Goal: Task Accomplishment & Management: Manage account settings

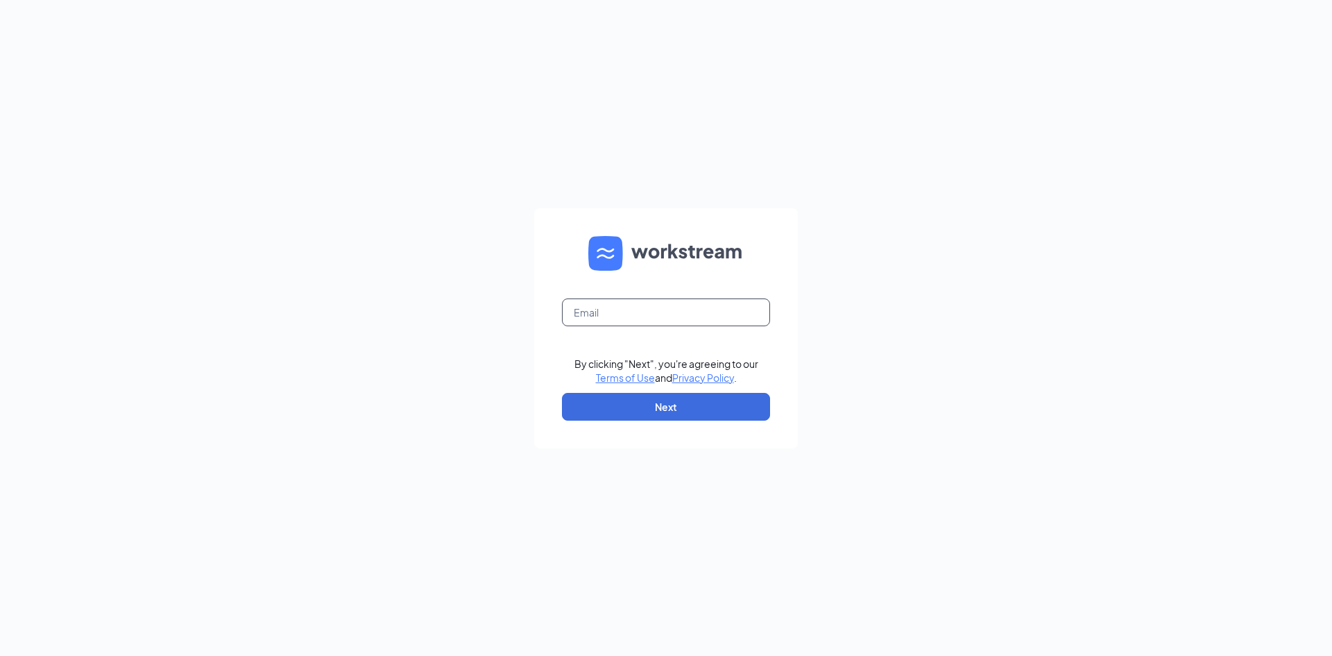
click at [676, 314] on input "text" at bounding box center [666, 312] width 208 height 28
type input "kevin.mcgarry@spcfa.com"
click at [628, 403] on button "Next" at bounding box center [666, 407] width 208 height 28
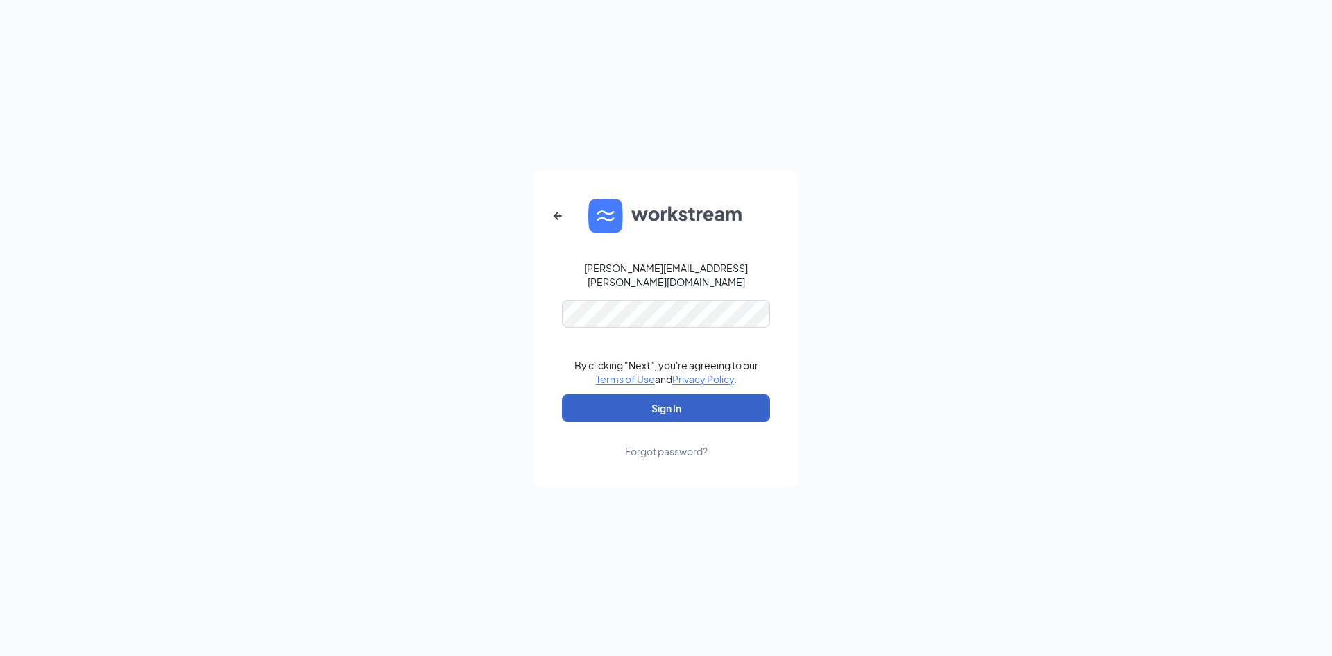
click at [624, 395] on button "Sign In" at bounding box center [666, 408] width 208 height 28
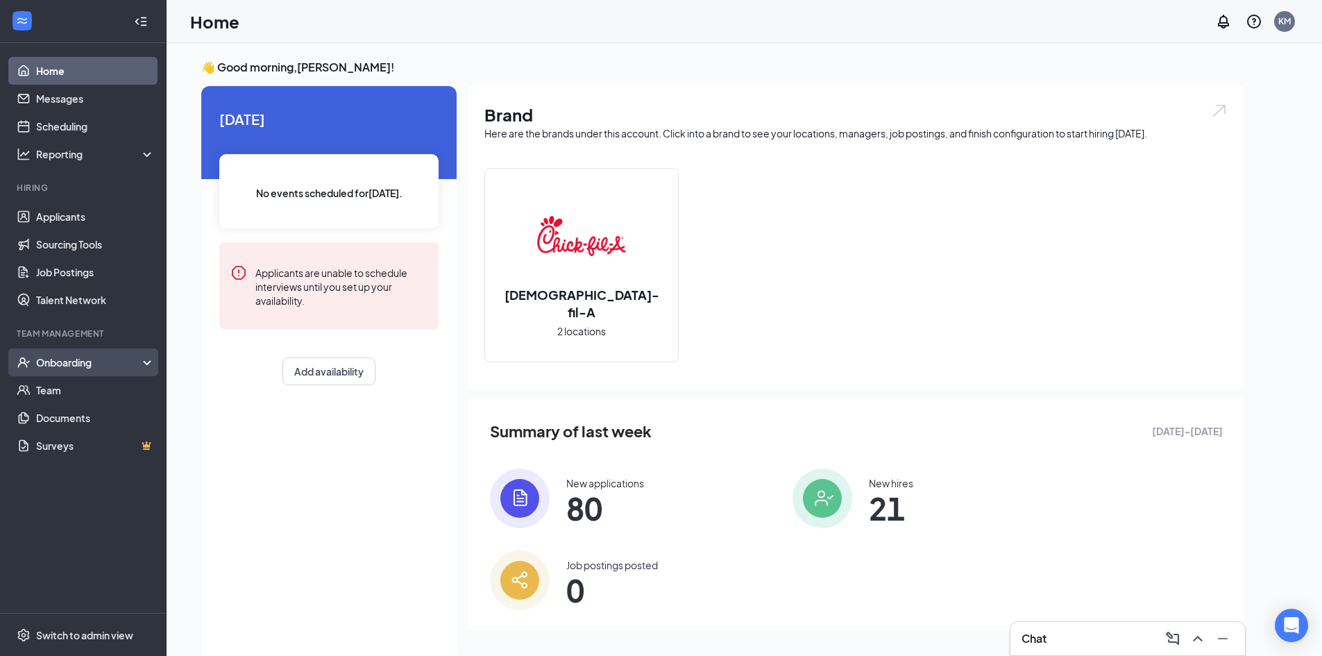
click at [69, 366] on div "Onboarding" at bounding box center [89, 362] width 107 height 14
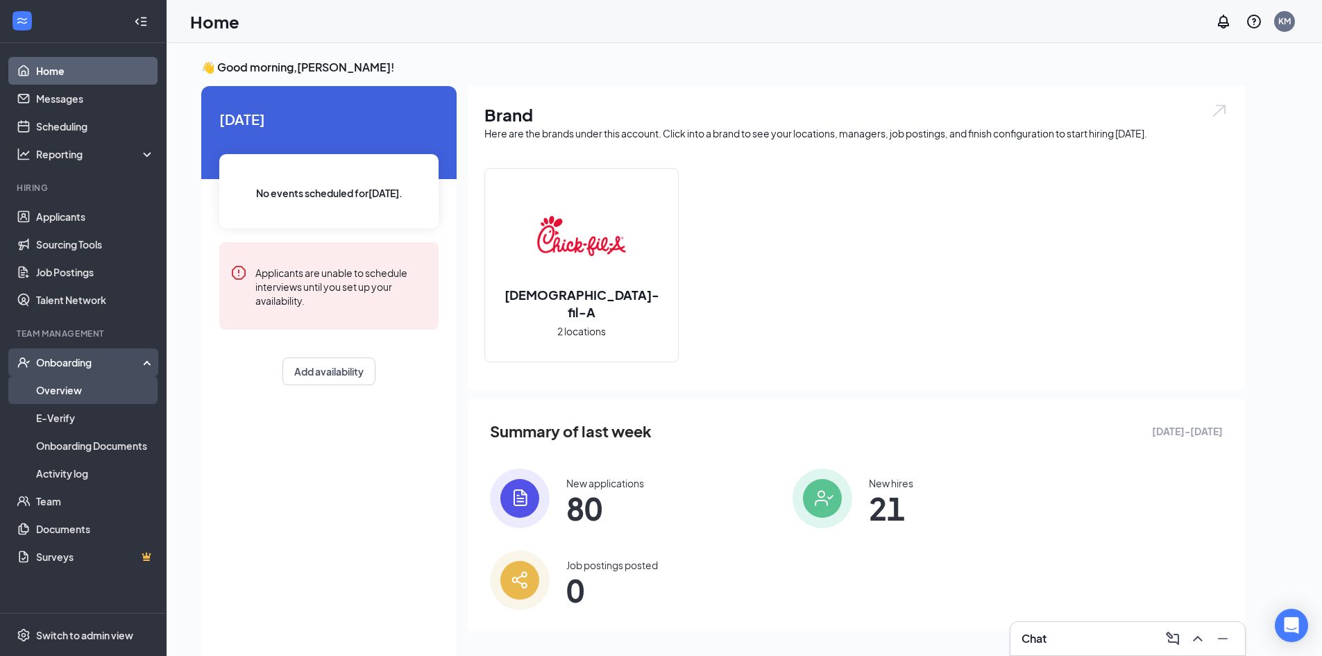
click at [76, 396] on link "Overview" at bounding box center [95, 390] width 119 height 28
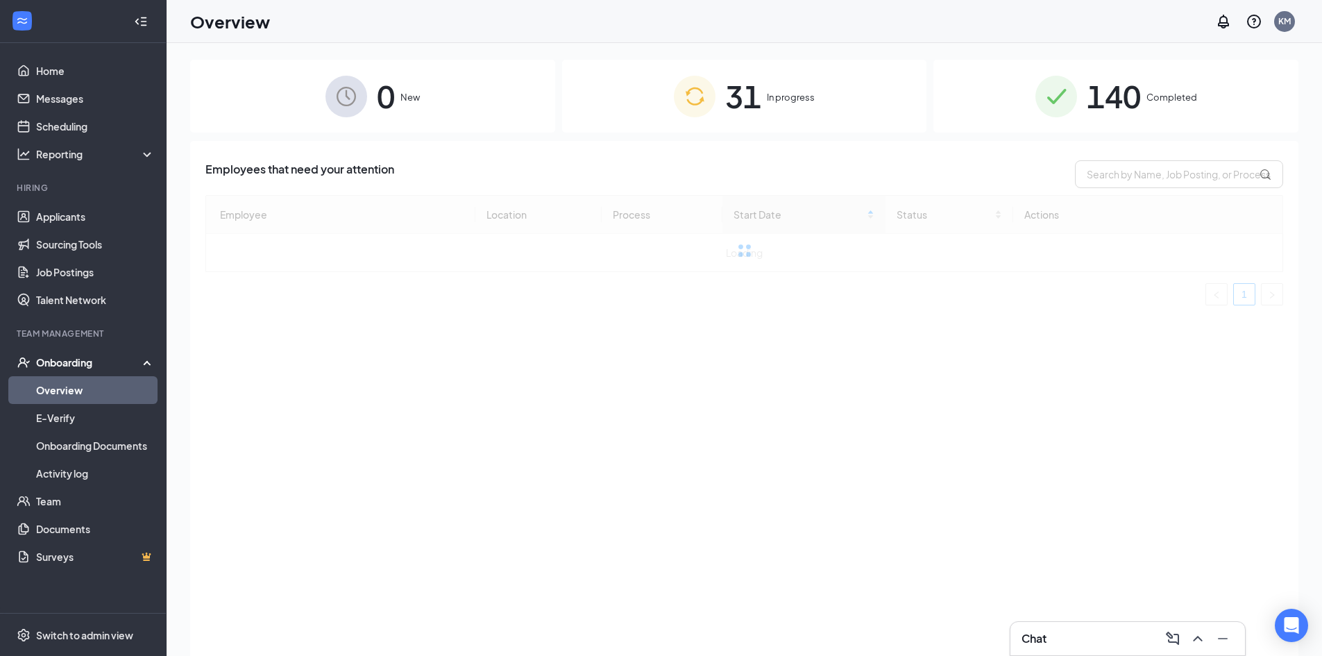
click at [1114, 99] on span "140" at bounding box center [1114, 96] width 54 height 48
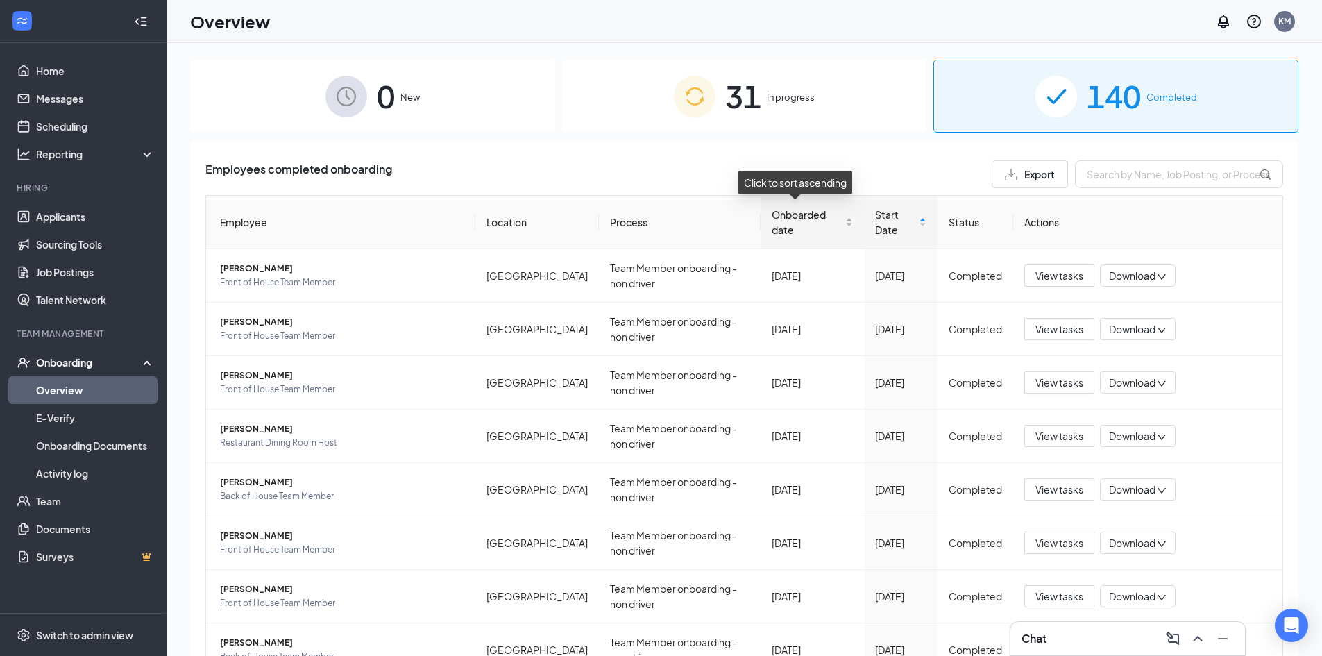
click at [772, 221] on span "Onboarded date" at bounding box center [807, 222] width 71 height 31
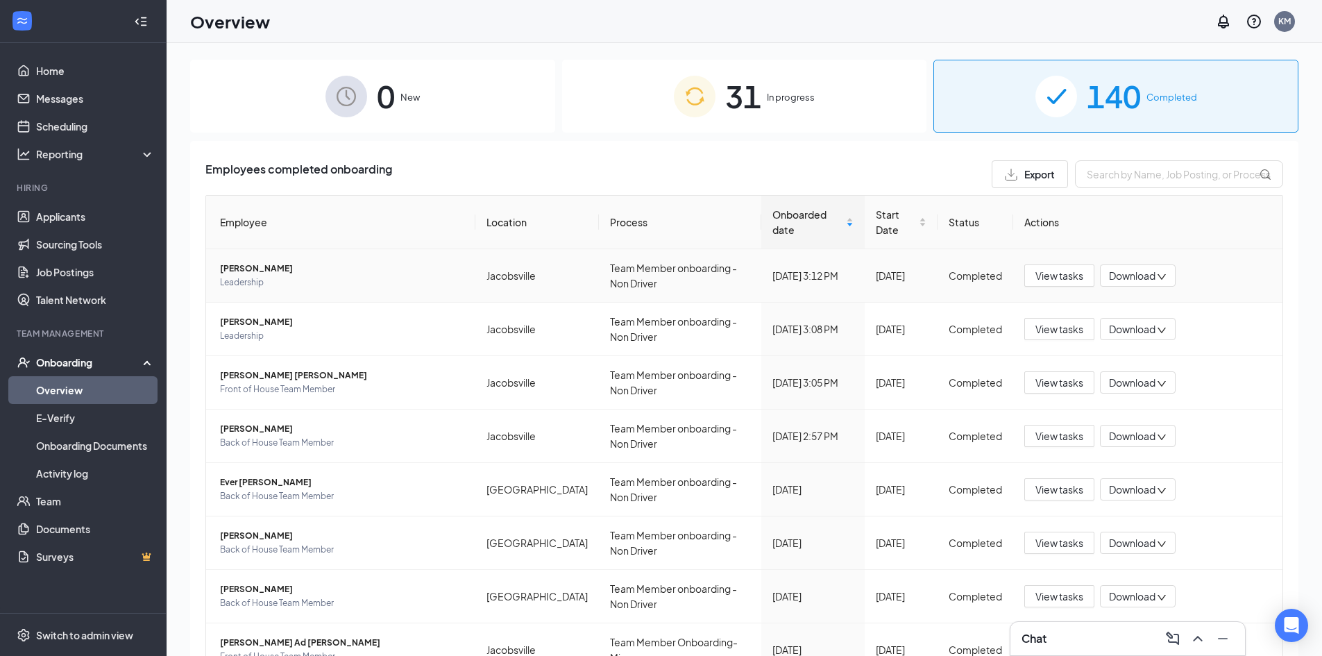
click at [242, 273] on span "[PERSON_NAME]" at bounding box center [342, 269] width 244 height 14
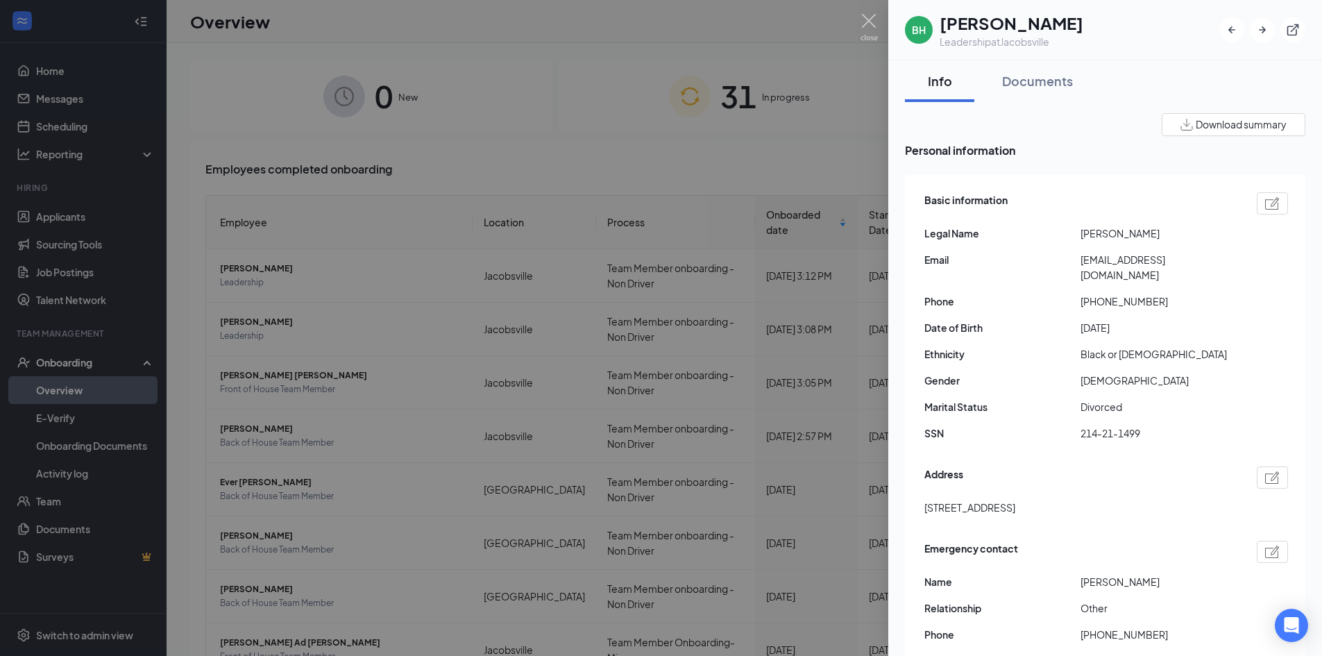
click at [588, 369] on div at bounding box center [661, 328] width 1322 height 656
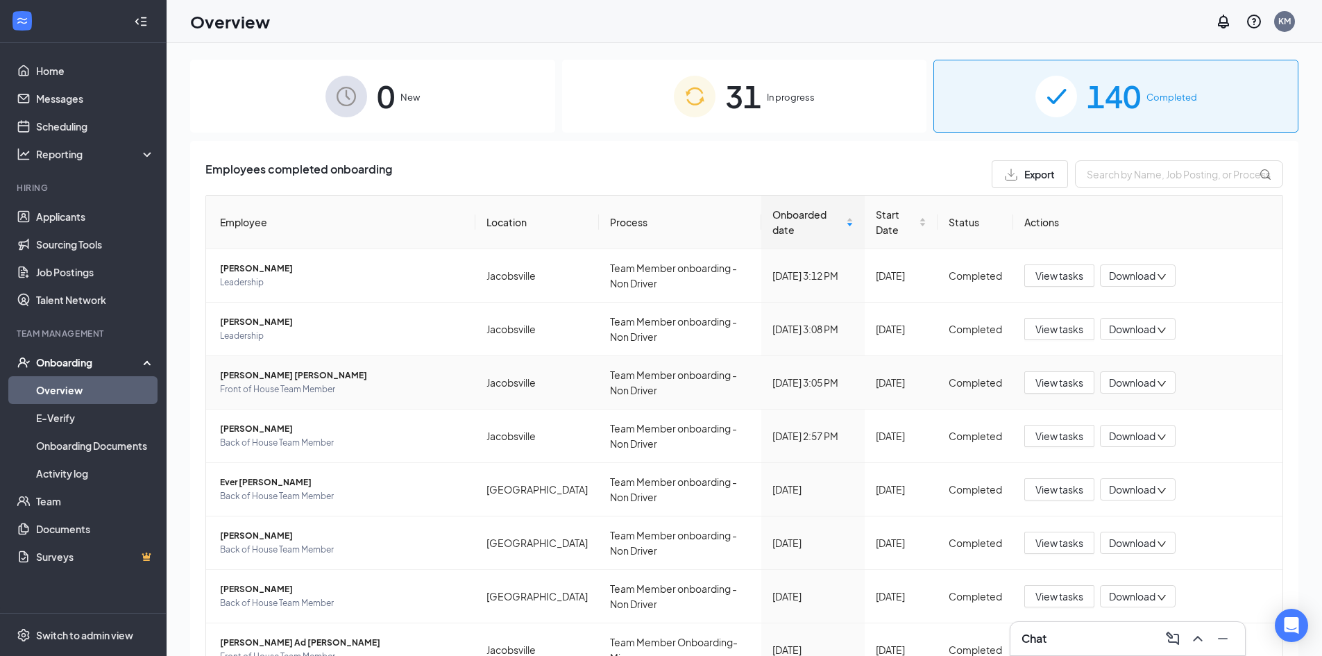
click at [244, 372] on span "[PERSON_NAME] [PERSON_NAME]" at bounding box center [342, 375] width 244 height 14
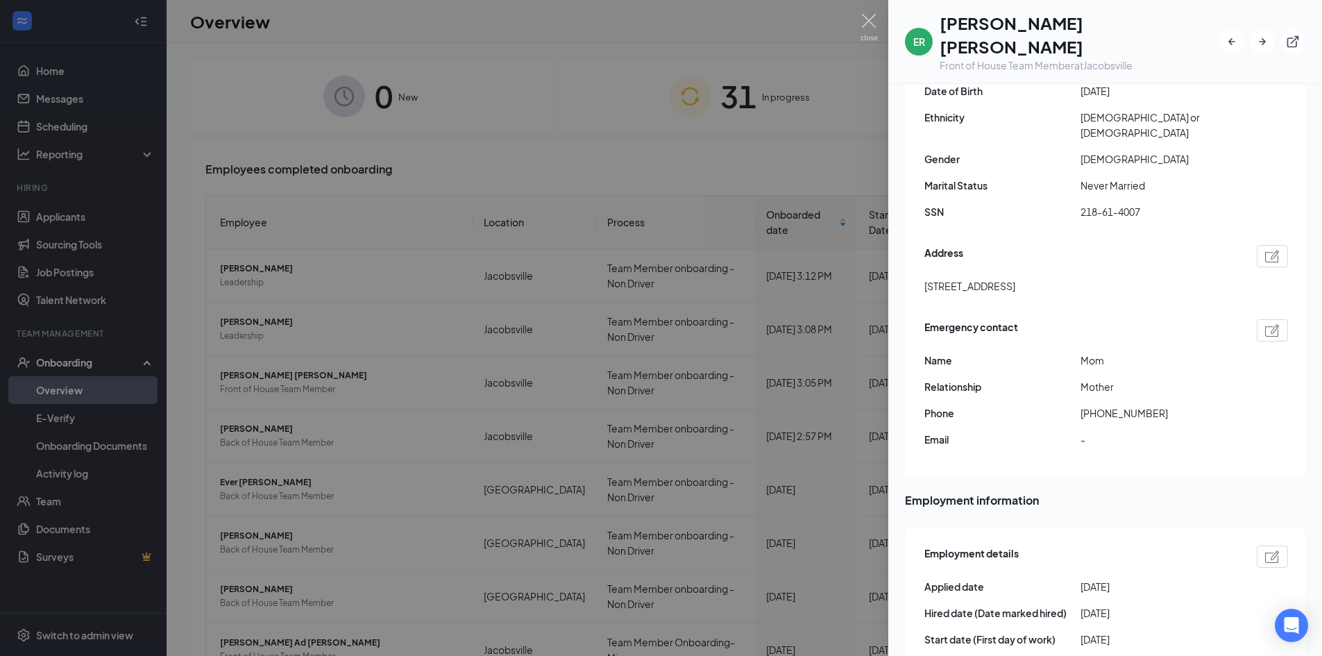
scroll to position [278, 0]
click at [571, 343] on div at bounding box center [661, 328] width 1322 height 656
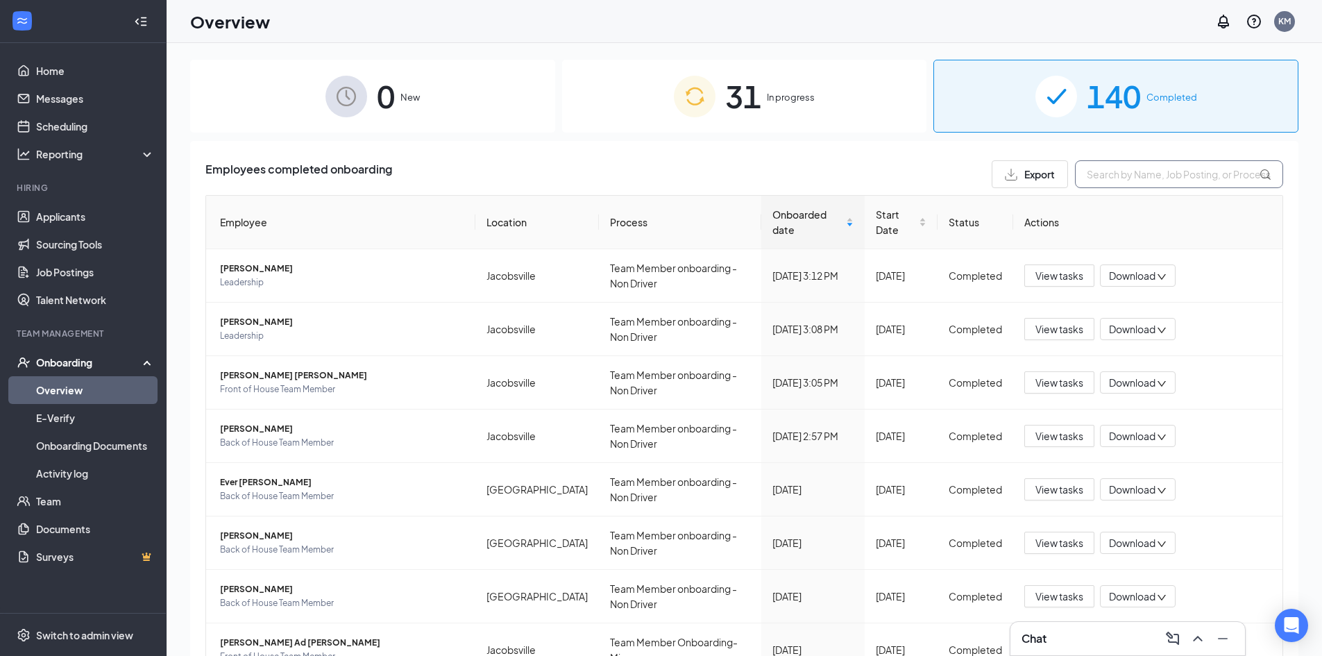
click at [1123, 178] on input "text" at bounding box center [1179, 174] width 208 height 28
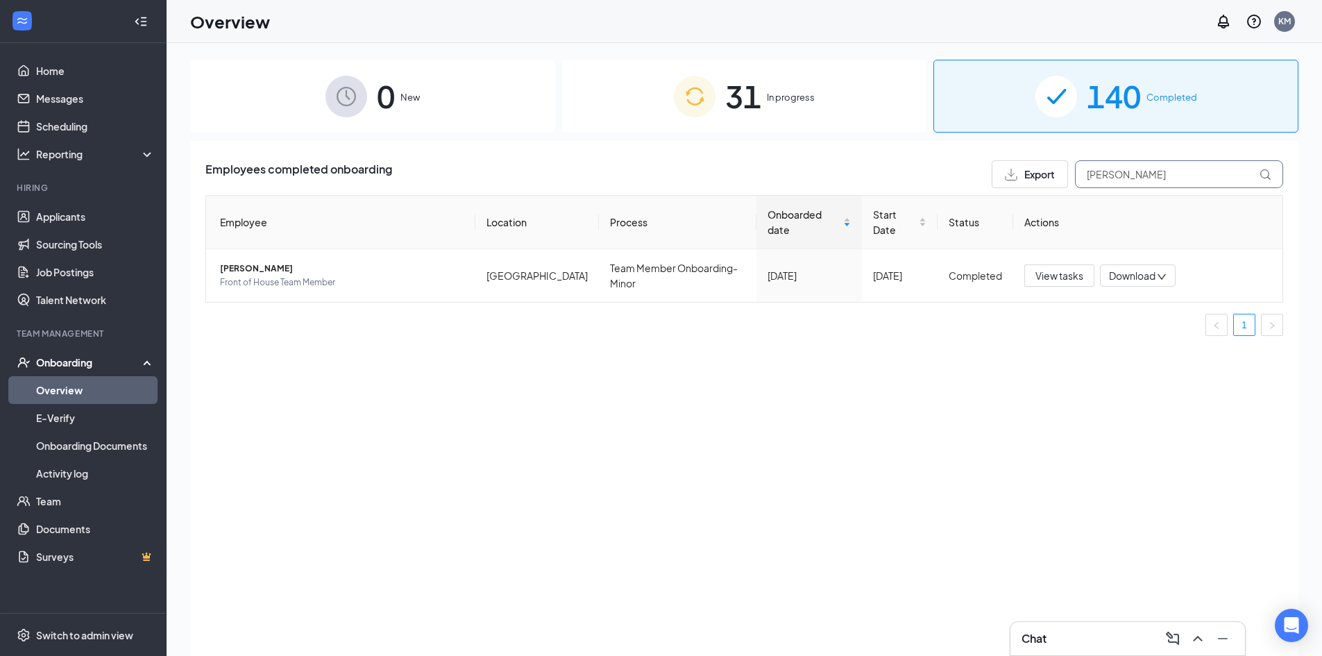
type input "[PERSON_NAME]"
click at [80, 207] on link "Applicants" at bounding box center [95, 217] width 119 height 28
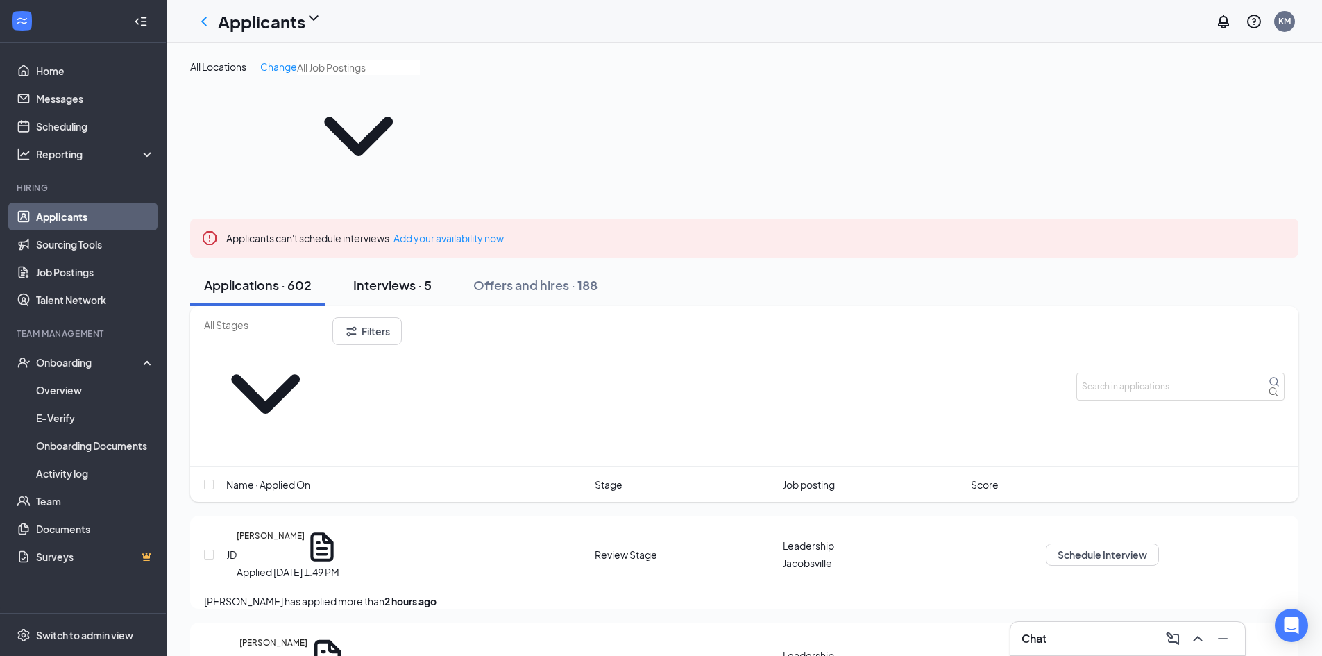
click at [382, 276] on div "Interviews · 5" at bounding box center [392, 284] width 78 height 17
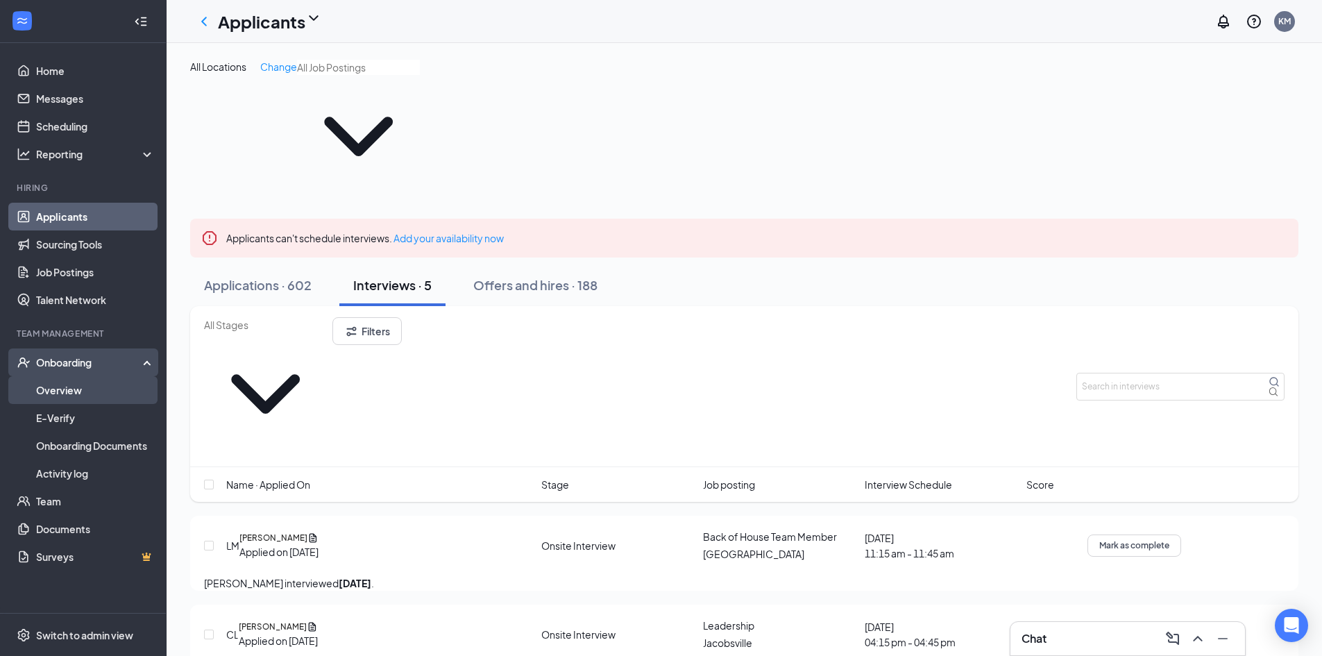
click at [43, 391] on link "Overview" at bounding box center [95, 390] width 119 height 28
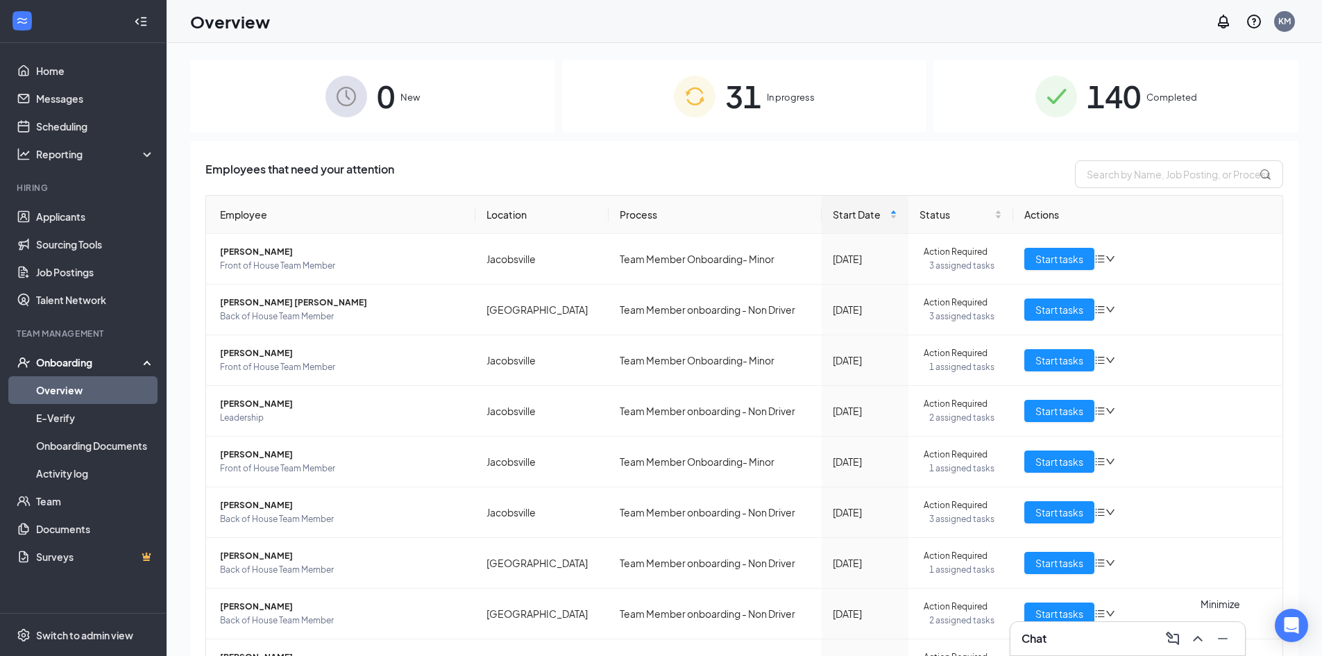
click at [1205, 639] on icon "ChevronUp" at bounding box center [1197, 638] width 17 height 17
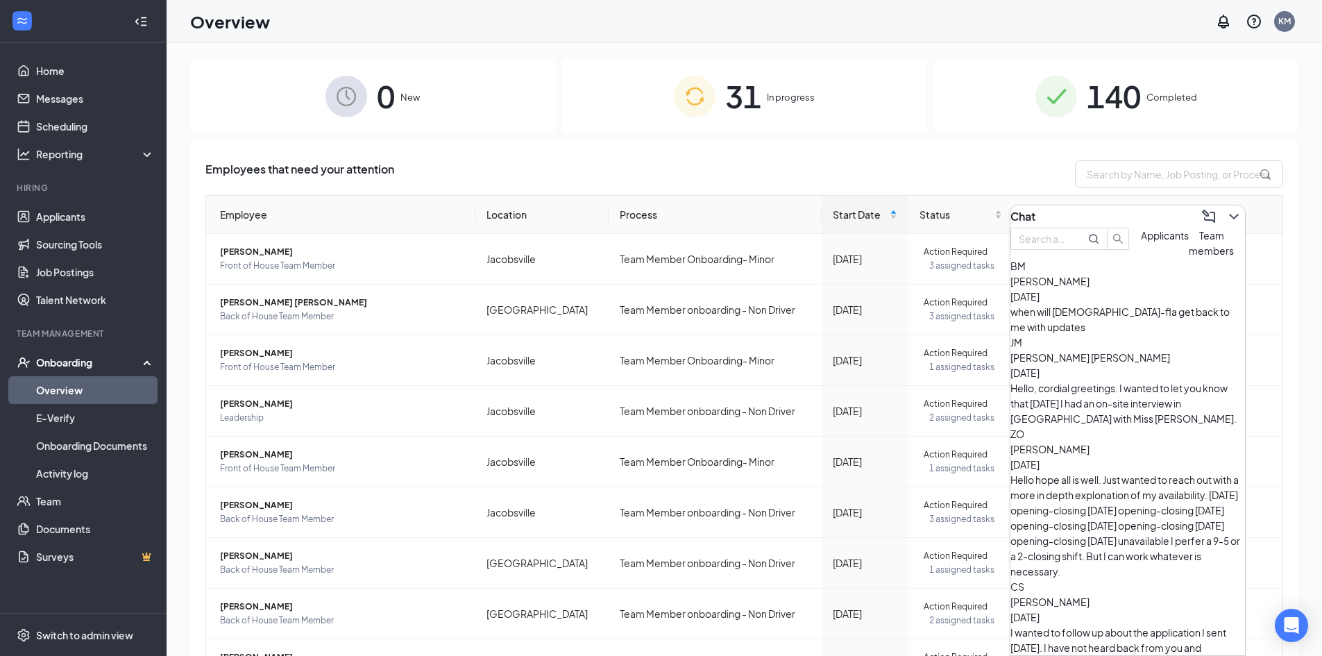
click at [1189, 257] on span "Team members" at bounding box center [1211, 243] width 45 height 28
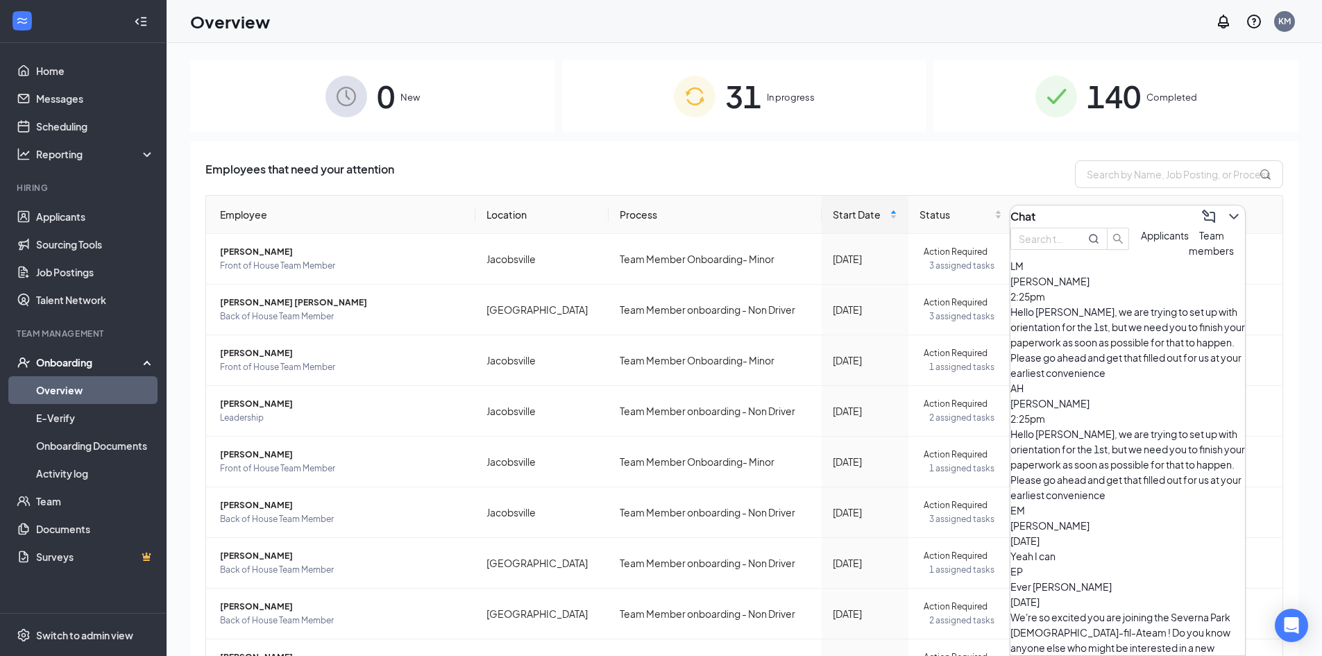
click at [1141, 241] on span "Applicants" at bounding box center [1165, 235] width 48 height 12
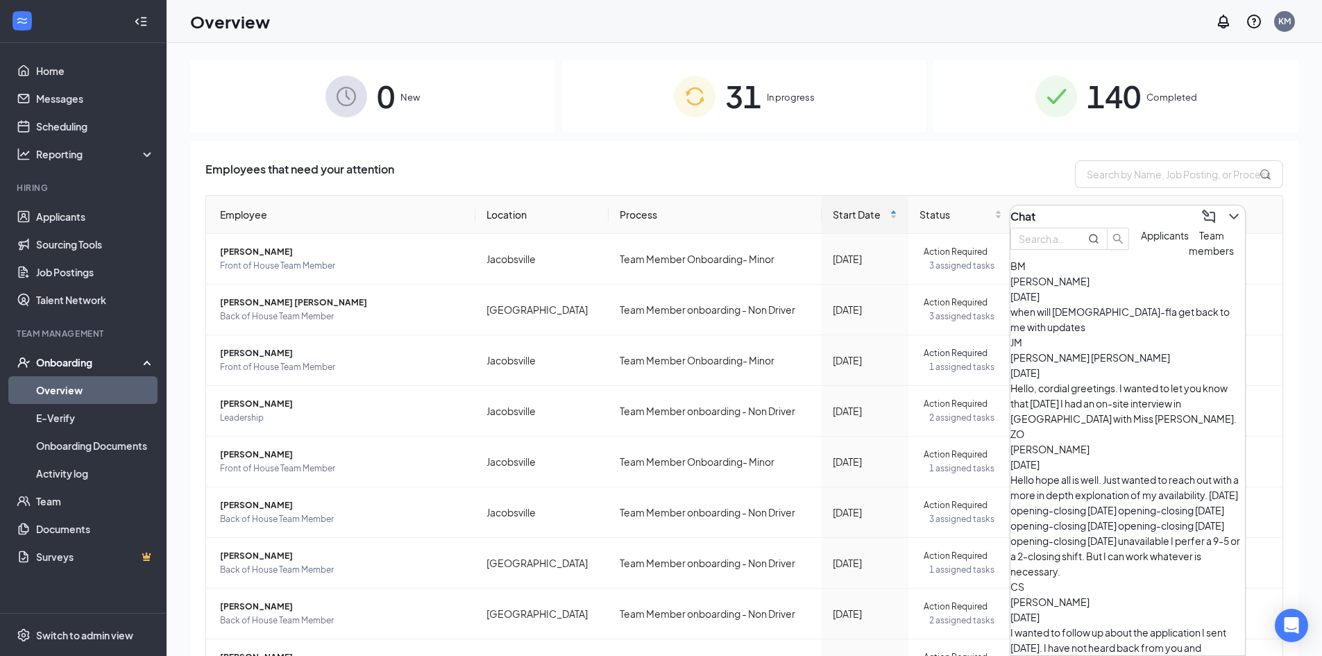
click at [585, 146] on div "Employees that need your attention Employee Location Process Start Date Status …" at bounding box center [744, 482] width 1108 height 682
click at [1226, 210] on icon "ChevronDown" at bounding box center [1233, 216] width 17 height 17
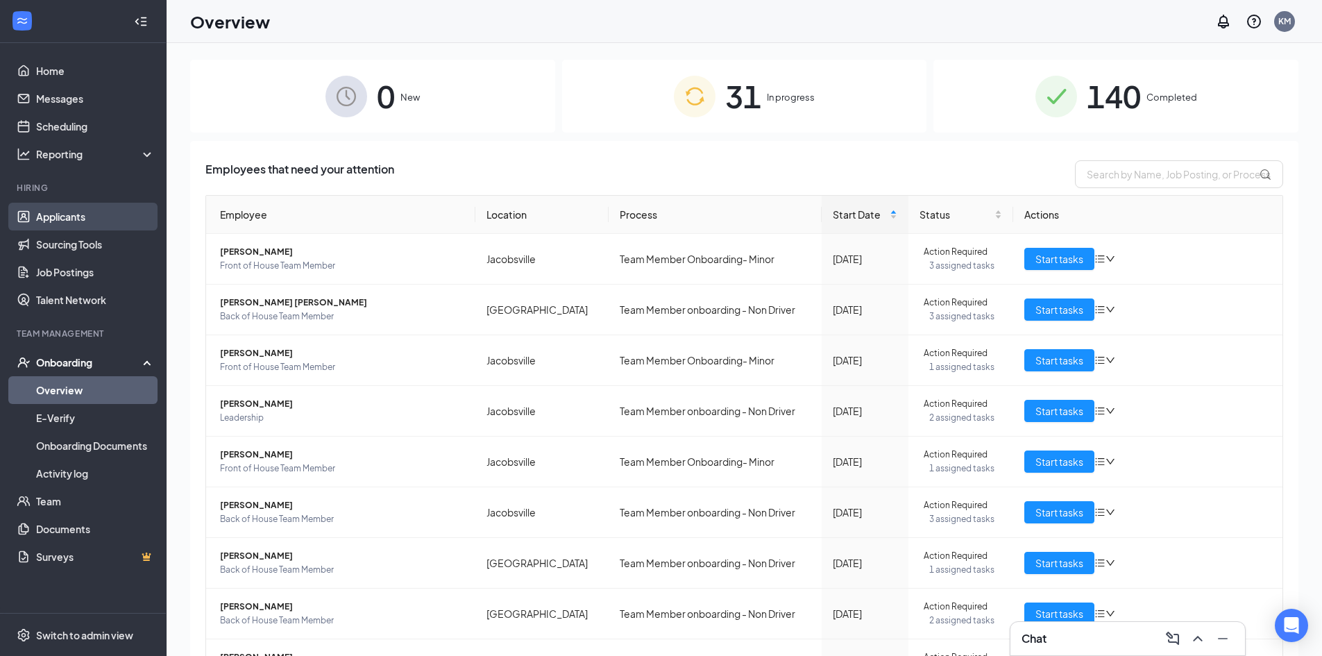
click at [68, 224] on link "Applicants" at bounding box center [95, 217] width 119 height 28
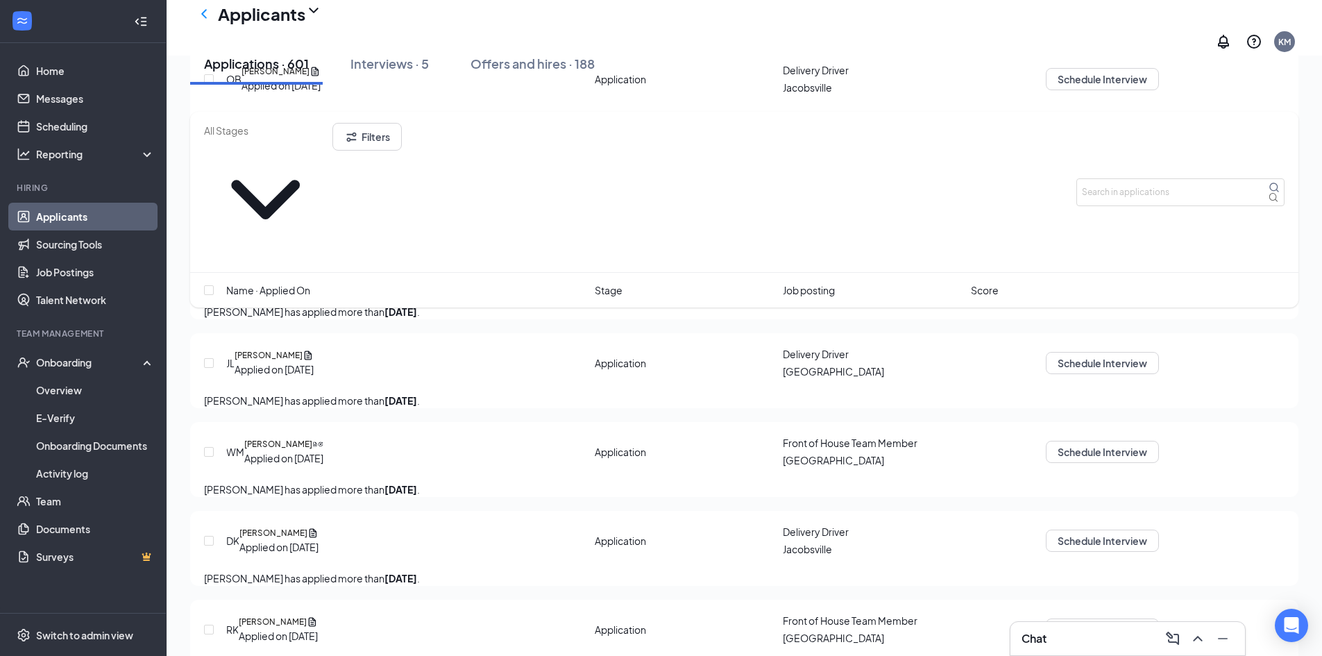
scroll to position [3053, 0]
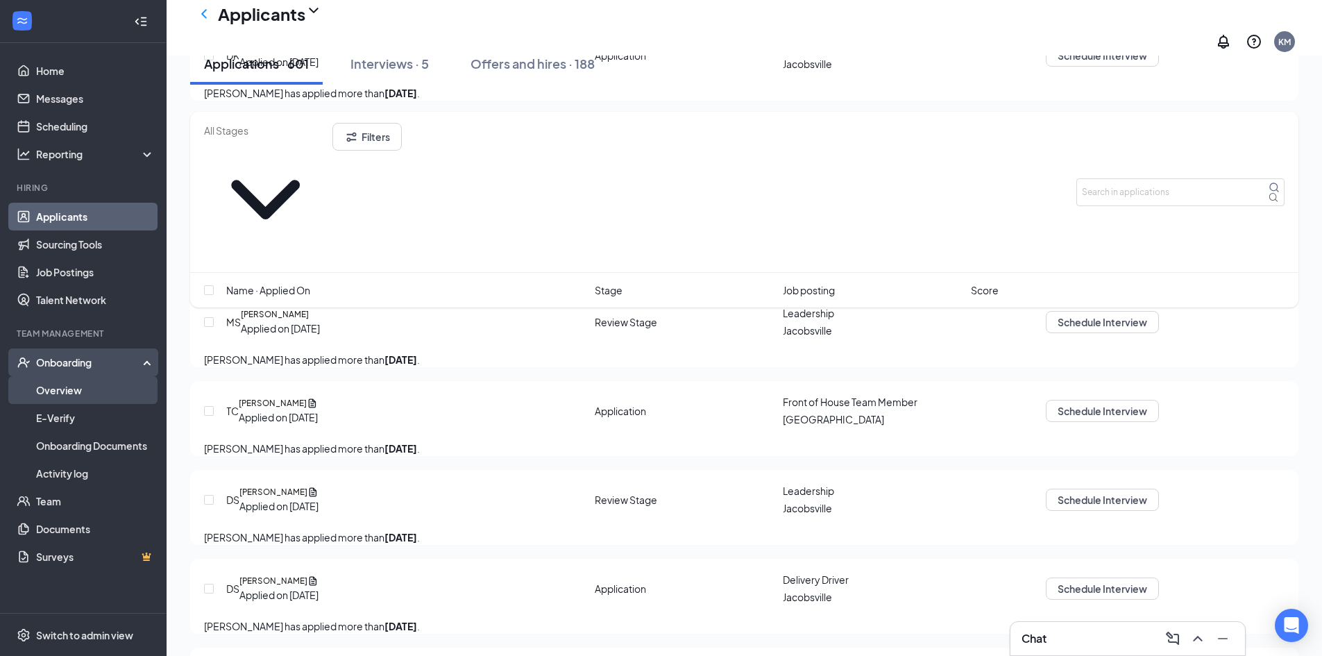
click at [97, 388] on link "Overview" at bounding box center [95, 390] width 119 height 28
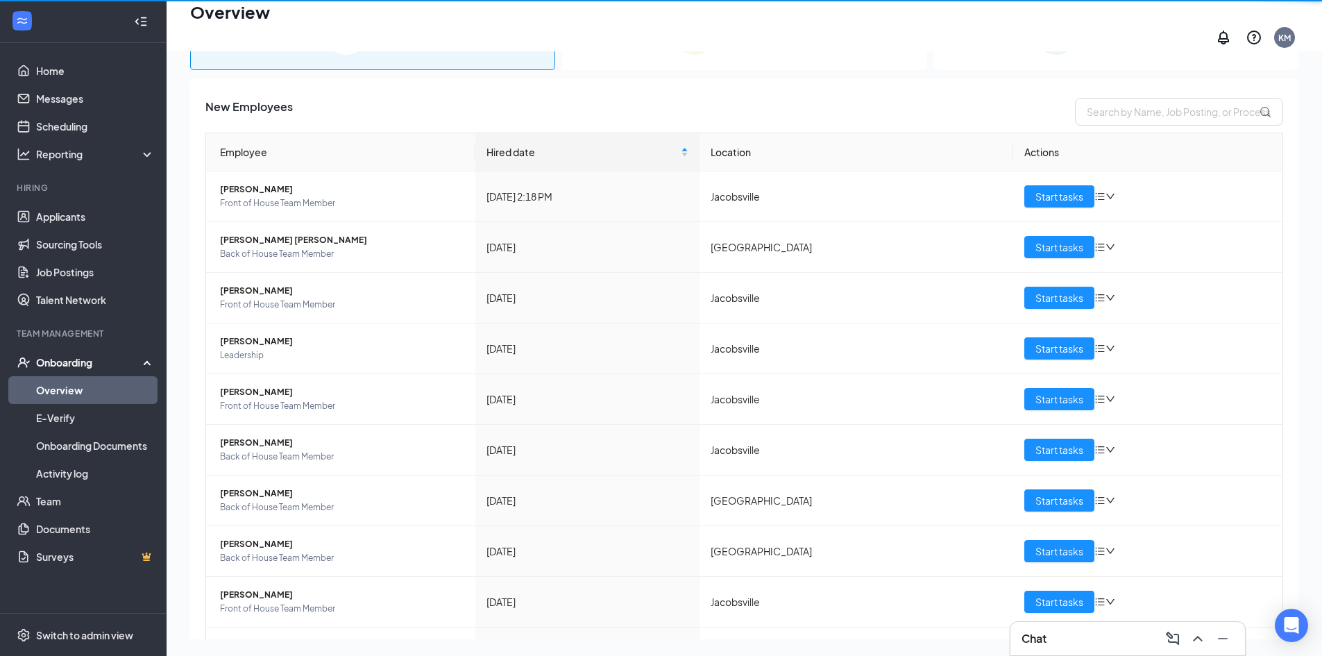
scroll to position [62, 0]
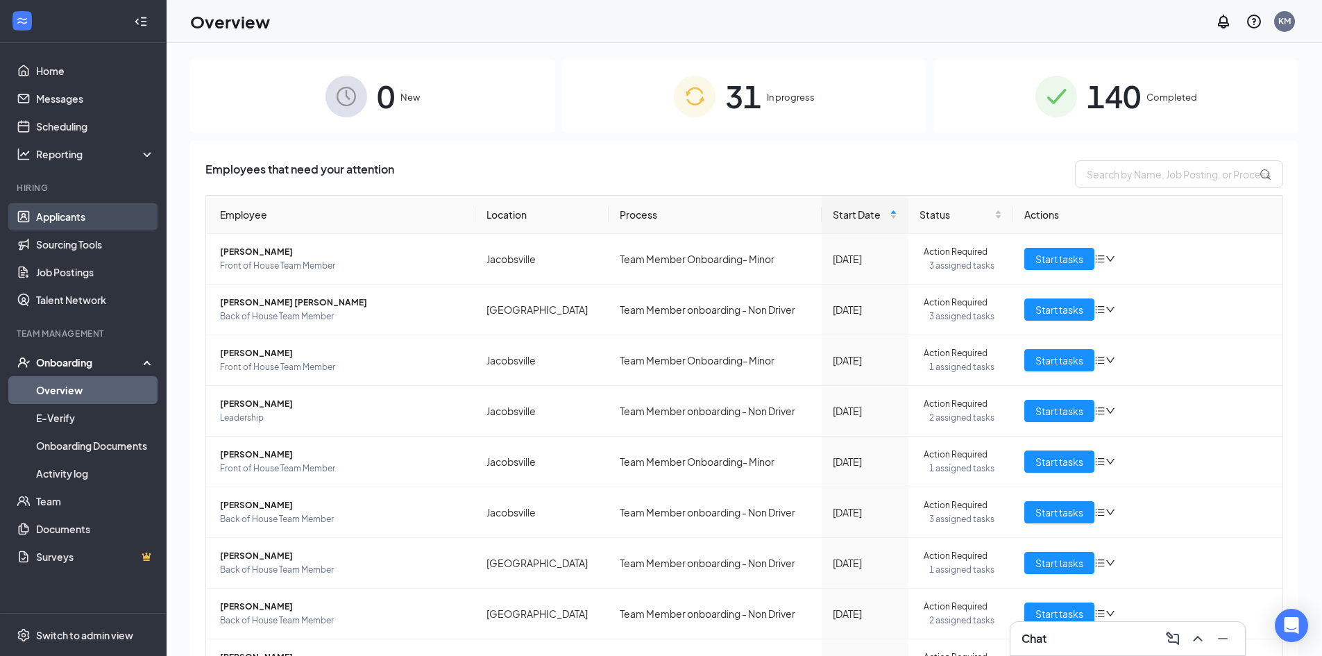
click at [96, 217] on link "Applicants" at bounding box center [95, 217] width 119 height 28
